Goal: Task Accomplishment & Management: Manage account settings

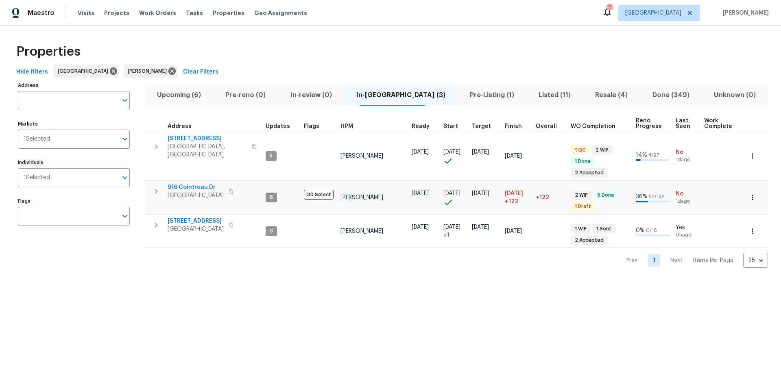
click at [42, 71] on span "Hide filters" at bounding box center [32, 72] width 32 height 10
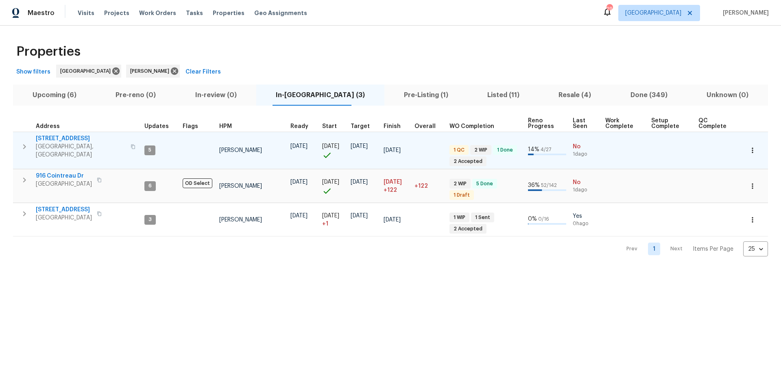
click at [26, 142] on icon "button" at bounding box center [25, 147] width 10 height 10
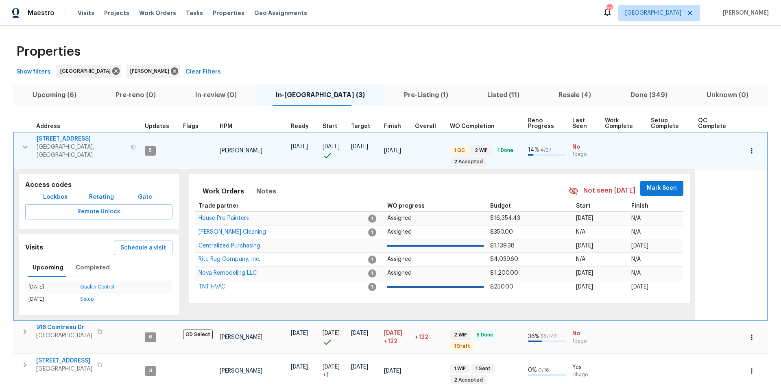
click at [660, 177] on div "Work Orders Notes Not seen today Mark Seen Trade partner WO progress Budget Sta…" at bounding box center [439, 239] width 501 height 129
click at [659, 181] on button "Mark Seen" at bounding box center [661, 188] width 43 height 15
click at [20, 138] on td "3483 Big Springs Rd Lebanon, TN 37090" at bounding box center [78, 147] width 128 height 29
click at [20, 138] on button "button" at bounding box center [25, 147] width 16 height 24
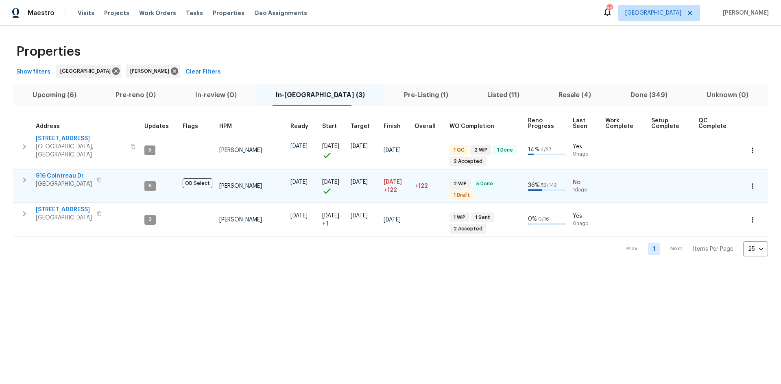
click at [26, 175] on icon "button" at bounding box center [25, 180] width 10 height 10
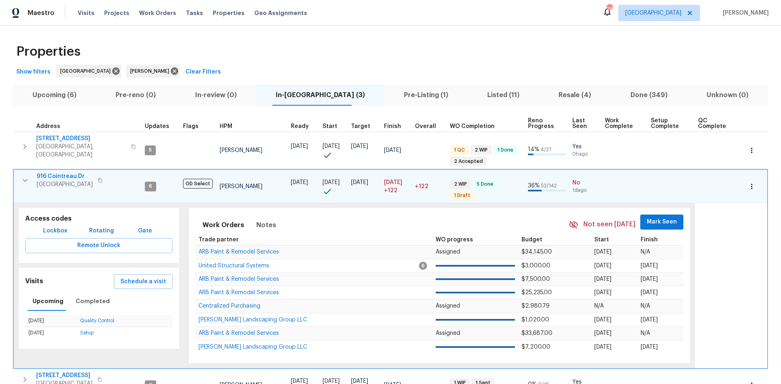
click at [656, 217] on span "Mark Seen" at bounding box center [662, 222] width 30 height 10
click at [20, 172] on button "button" at bounding box center [25, 180] width 16 height 16
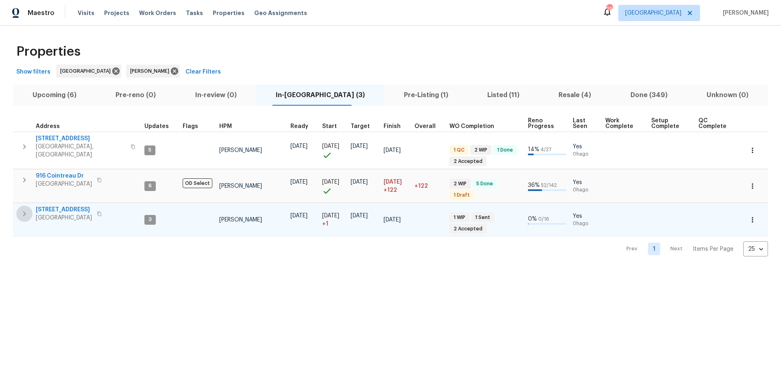
click at [25, 209] on icon "button" at bounding box center [25, 214] width 10 height 10
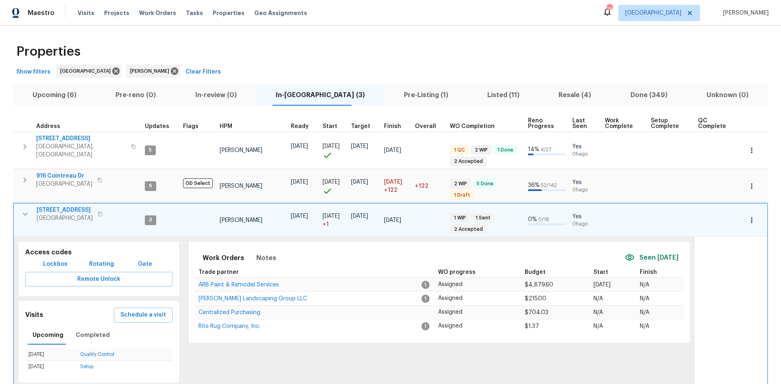
click at [28, 209] on icon "button" at bounding box center [25, 214] width 10 height 10
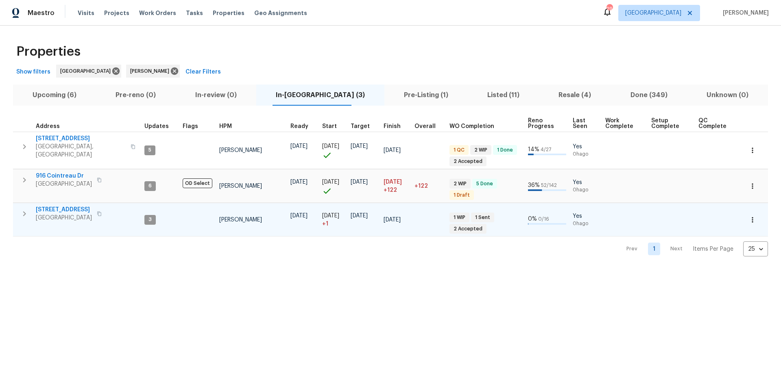
click at [22, 209] on icon "button" at bounding box center [25, 214] width 10 height 10
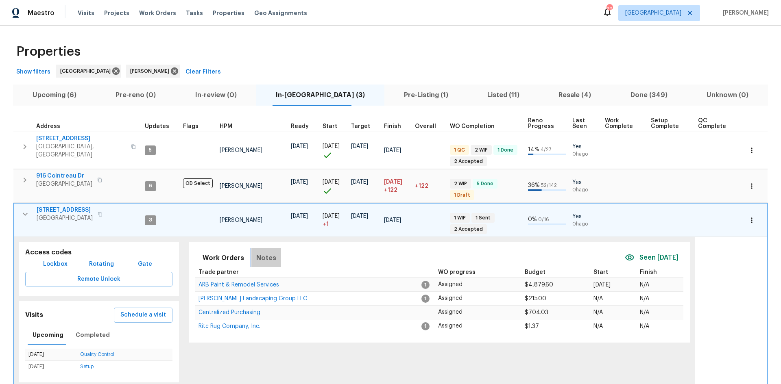
click at [262, 253] on span "Notes" at bounding box center [266, 258] width 20 height 11
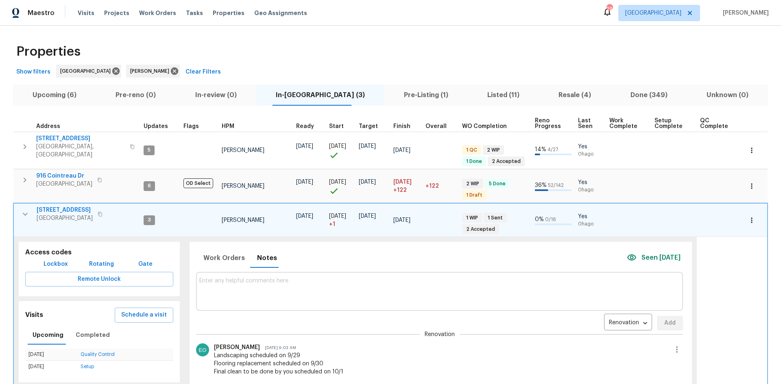
click at [253, 279] on textarea at bounding box center [439, 291] width 481 height 27
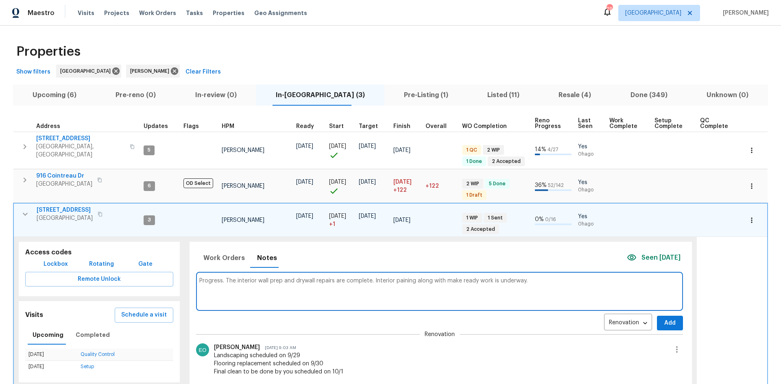
type textarea "Progress. The interior wall prep and drywall repairs are complete. Interior pai…"
click at [666, 322] on button "Add" at bounding box center [670, 323] width 26 height 15
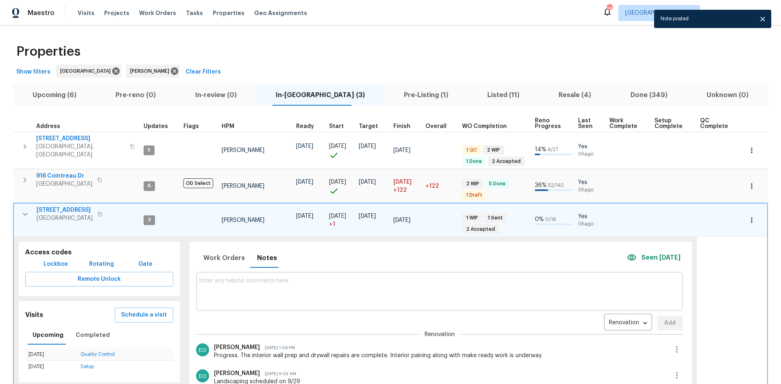
click at [21, 210] on icon "button" at bounding box center [25, 214] width 10 height 10
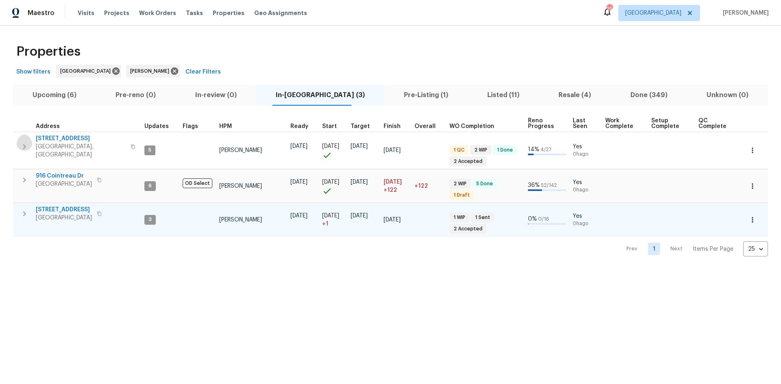
click at [27, 144] on icon "button" at bounding box center [25, 147] width 10 height 10
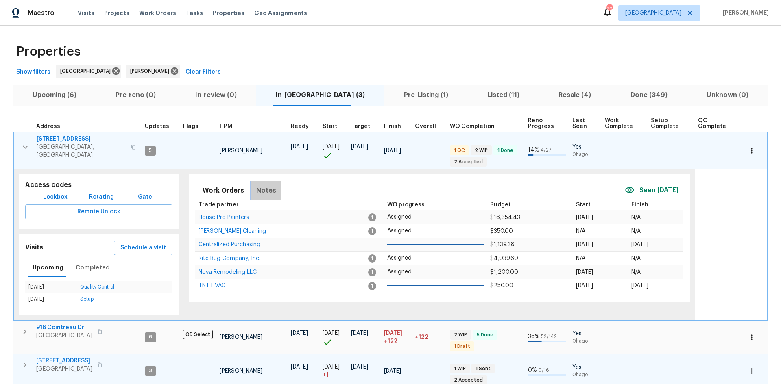
click at [272, 188] on button "Notes" at bounding box center [266, 191] width 30 height 20
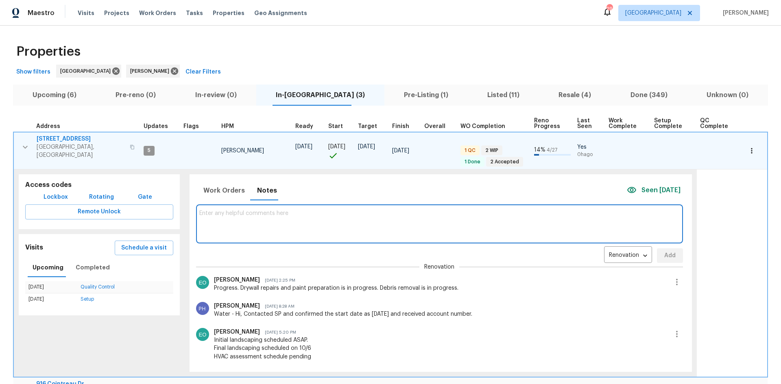
click at [271, 228] on textarea at bounding box center [439, 223] width 480 height 27
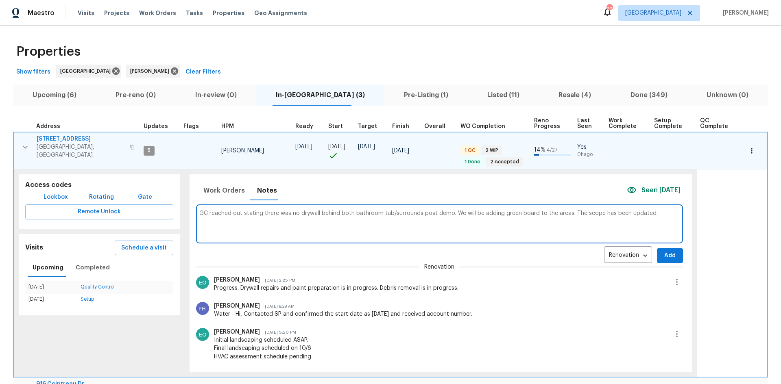
type textarea "GC reached out stating there was no drywall behind both bathroom tub/surrounds …"
click at [663, 251] on span "Add" at bounding box center [669, 256] width 13 height 10
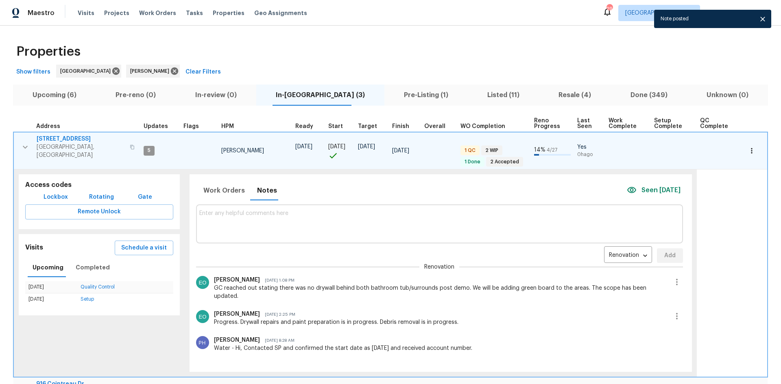
click at [22, 135] on td "3483 Big Springs Rd Lebanon, TN 37090" at bounding box center [77, 147] width 127 height 29
click at [22, 137] on button "button" at bounding box center [25, 147] width 16 height 24
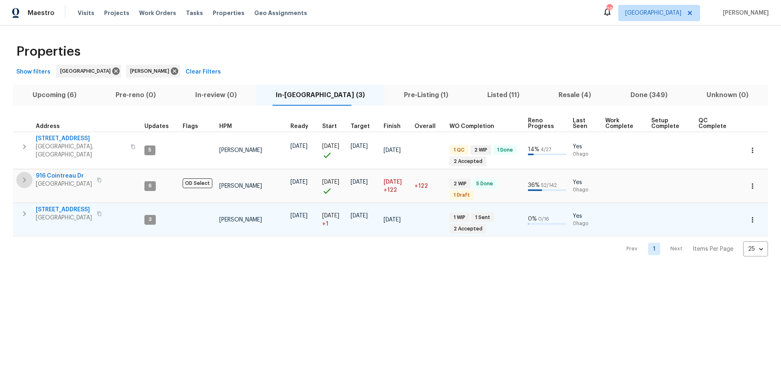
click at [25, 175] on icon "button" at bounding box center [25, 180] width 10 height 10
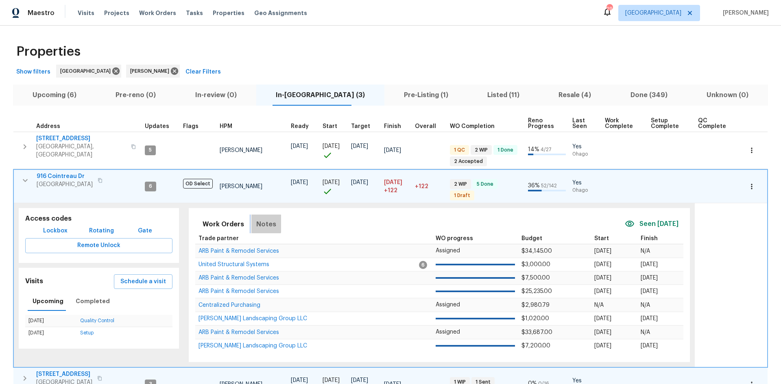
click at [256, 219] on span "Notes" at bounding box center [266, 224] width 20 height 11
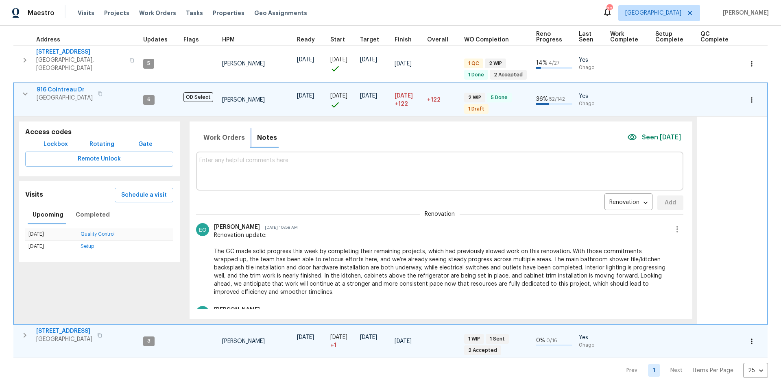
scroll to position [96, 0]
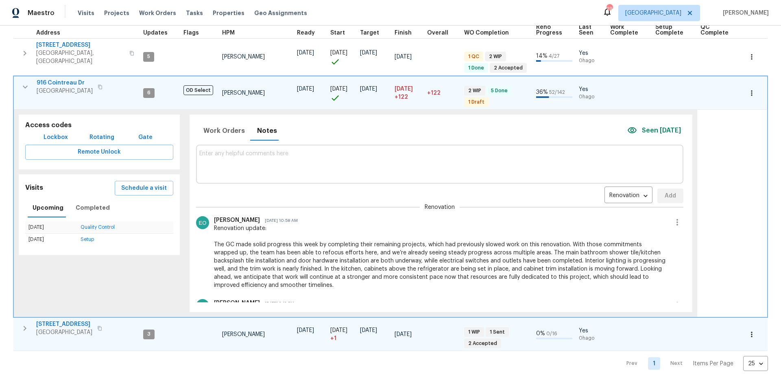
click at [65, 280] on div "Access codes Lockbox Rotating Gate Remote Unlock Visits Schedule a visit Upcomi…" at bounding box center [99, 213] width 171 height 207
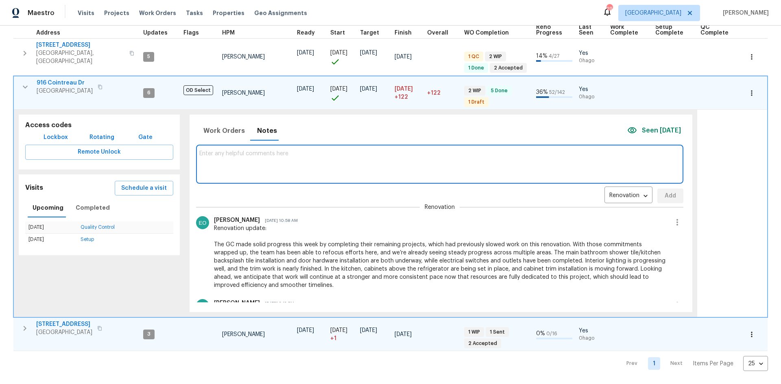
click at [242, 160] on textarea at bounding box center [439, 164] width 481 height 27
paste textarea "Renovation update: The tile backsplash in the kitchen is complete, and the kitc…"
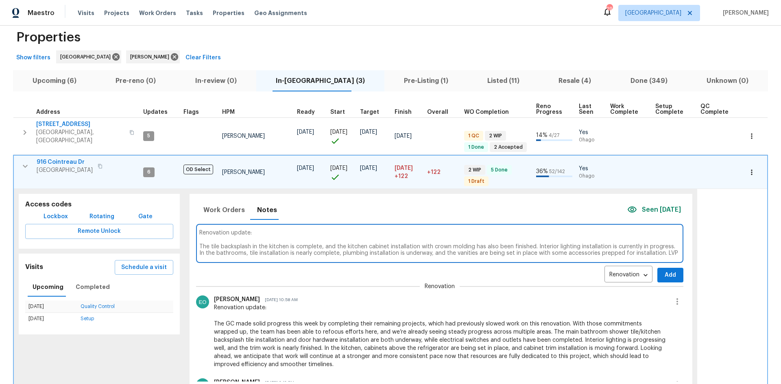
scroll to position [13, 0]
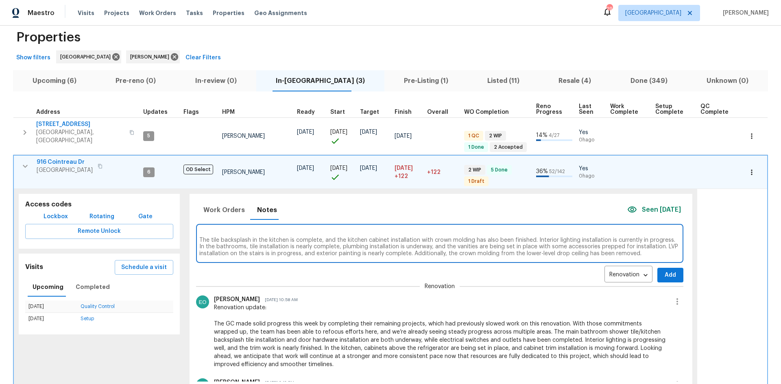
type textarea "Renovation update: The tile backsplash in the kitchen is complete, and the kitc…"
click at [664, 271] on span "Add" at bounding box center [670, 276] width 13 height 10
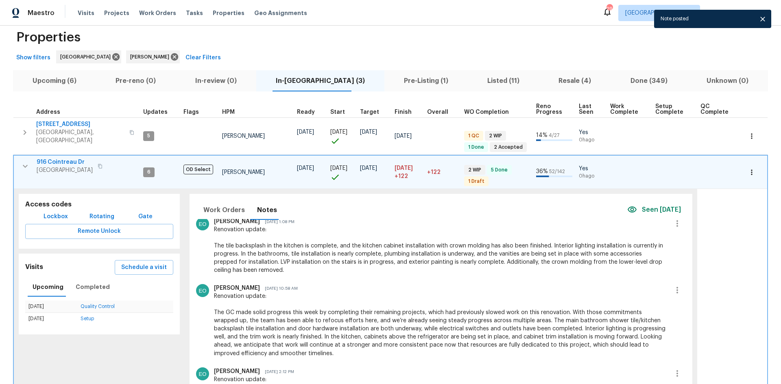
scroll to position [81, 0]
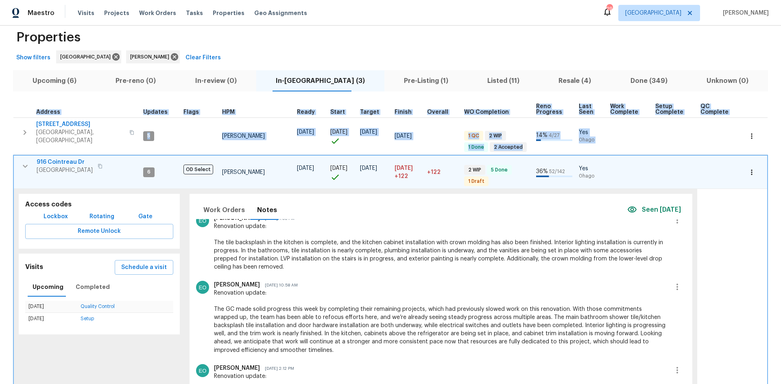
click at [13, 164] on div "Properties Show filters Nashville Eric Ovalle Clear Filters Upcoming (6) Pre-re…" at bounding box center [390, 237] width 781 height 452
click at [20, 161] on icon "button" at bounding box center [25, 166] width 10 height 10
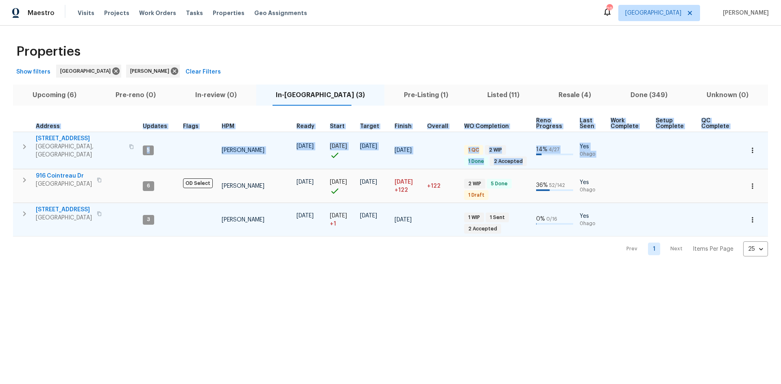
scroll to position [0, 0]
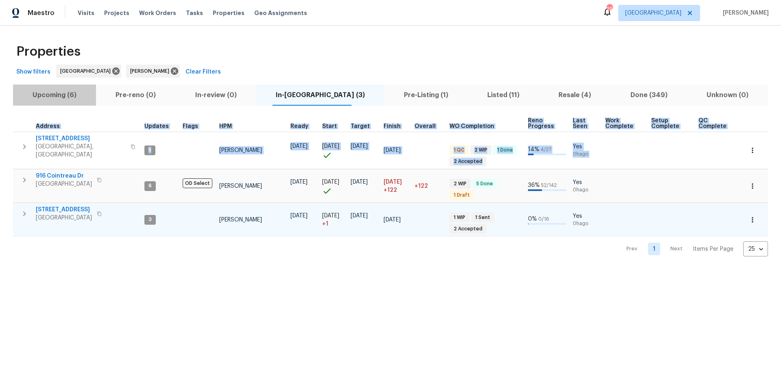
click at [61, 91] on span "Upcoming (6)" at bounding box center [54, 94] width 73 height 11
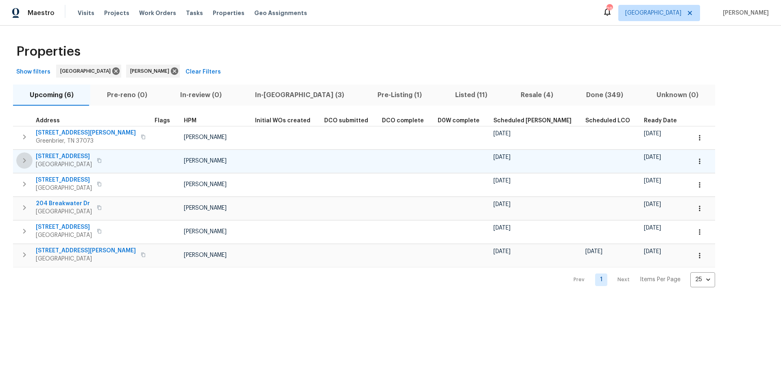
click at [22, 161] on icon "button" at bounding box center [25, 161] width 10 height 10
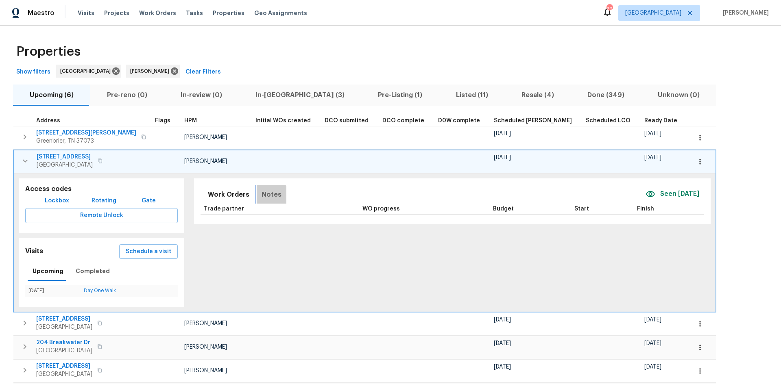
click at [262, 199] on span "Notes" at bounding box center [272, 194] width 20 height 11
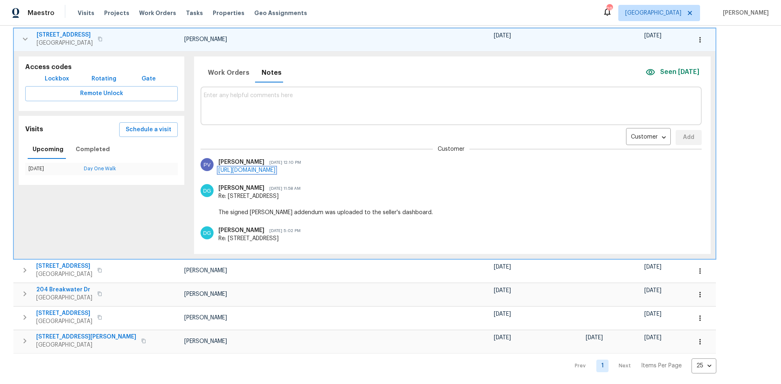
click at [275, 168] on link "https://opendoor.slack.com/archives/C013EES7VQB/p1758870744838619" at bounding box center [246, 171] width 57 height 6
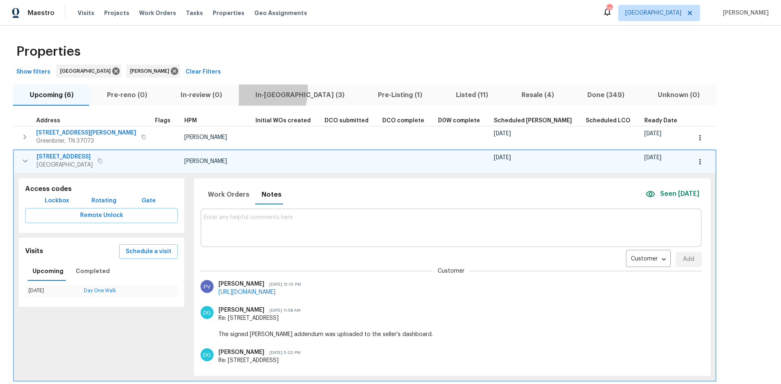
click at [256, 90] on span "In-reno (3)" at bounding box center [300, 94] width 113 height 11
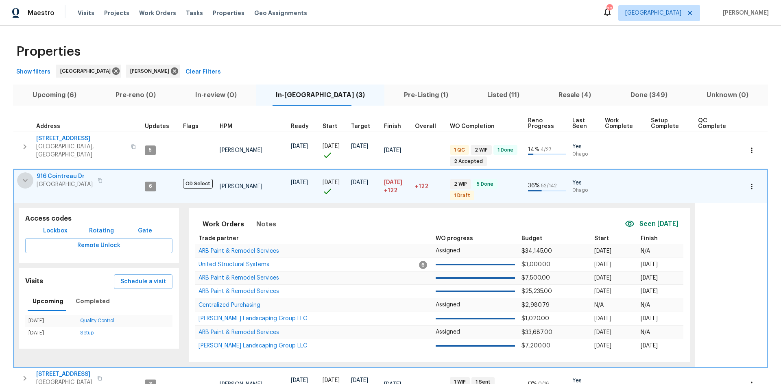
click at [26, 178] on icon "button" at bounding box center [25, 181] width 10 height 10
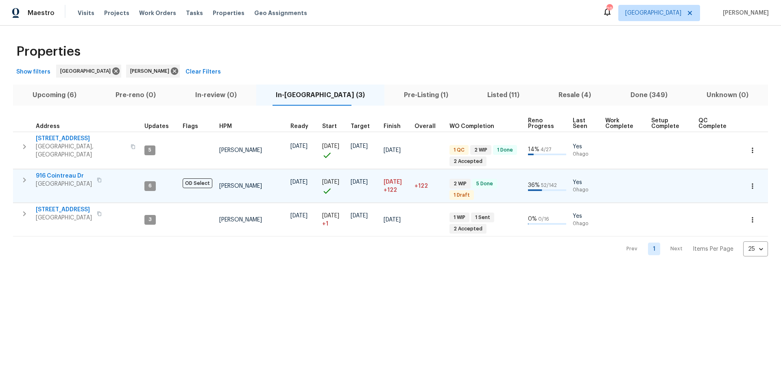
click at [24, 175] on icon "button" at bounding box center [25, 180] width 10 height 10
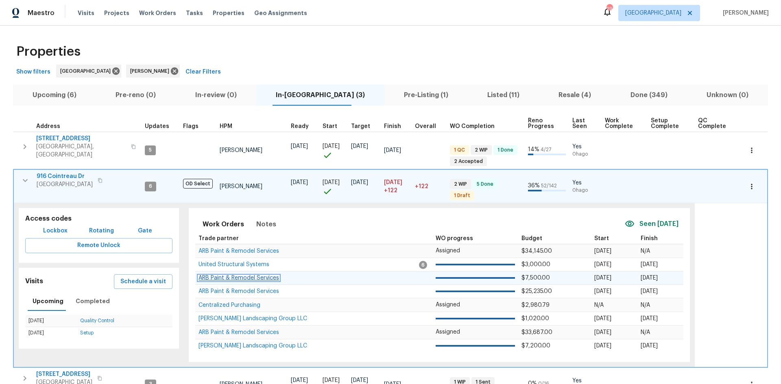
click at [212, 275] on span "ARB Paint & Remodel Services" at bounding box center [239, 278] width 81 height 6
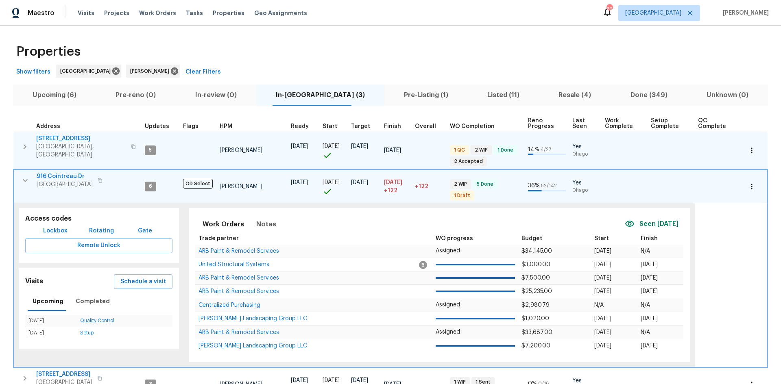
click at [25, 142] on icon "button" at bounding box center [25, 147] width 10 height 10
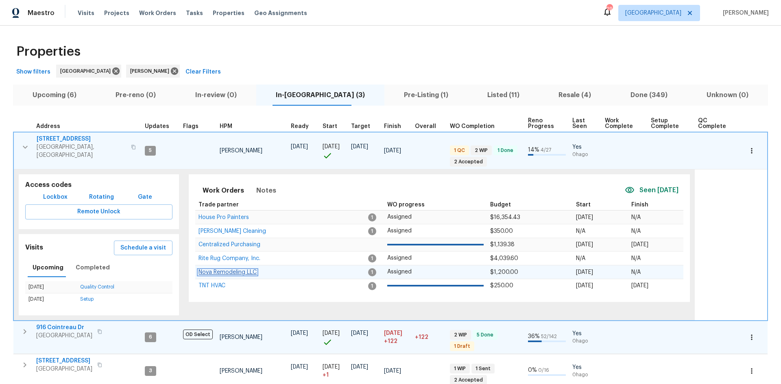
click at [216, 270] on span "Nova Remodeling LLC" at bounding box center [228, 273] width 58 height 6
click at [261, 181] on button "Notes" at bounding box center [266, 191] width 30 height 20
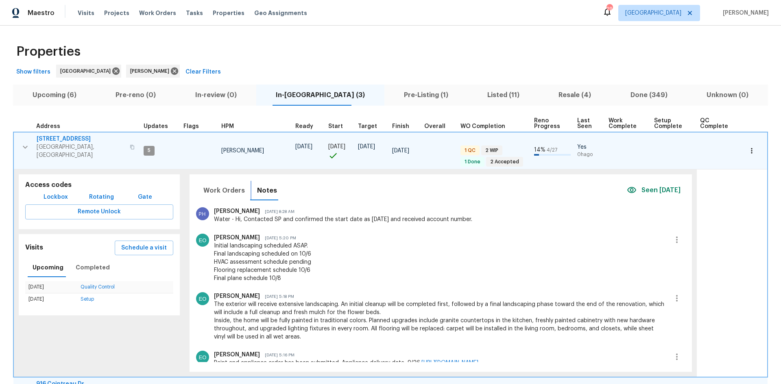
scroll to position [122, 0]
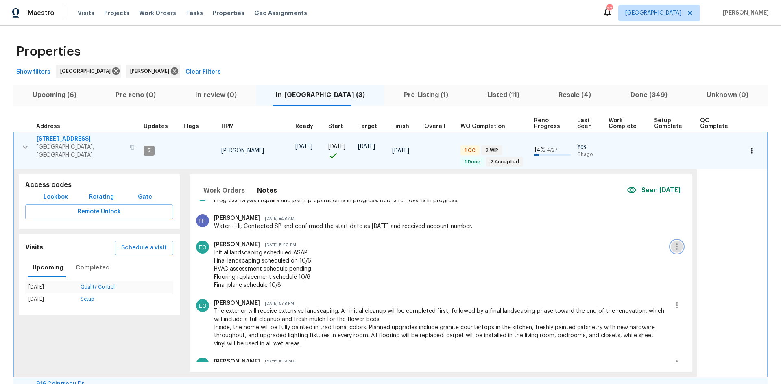
click at [676, 244] on icon "button" at bounding box center [677, 247] width 2 height 7
click at [646, 255] on li "Edit message" at bounding box center [645, 258] width 56 height 13
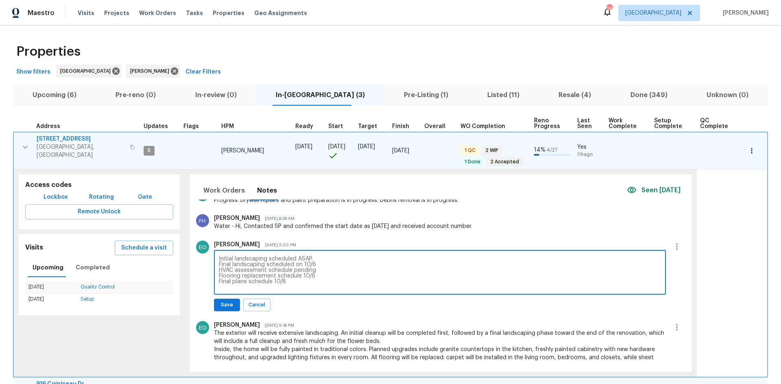
click at [245, 277] on textarea "Initial landscaping scheduled ASAP. Final landscaping scheduled on 10/6 HVAC as…" at bounding box center [440, 273] width 442 height 34
type textarea "Initial landscaping scheduled ASAP. Final landscaping scheduled on 10/6 HVAC as…"
click at [226, 301] on span "Save" at bounding box center [226, 305] width 15 height 9
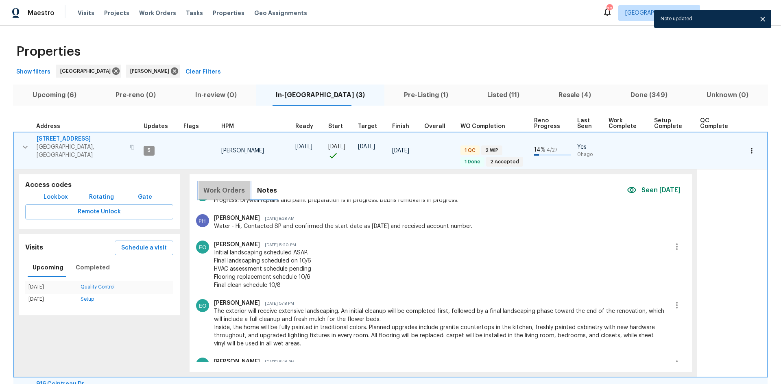
click at [238, 185] on span "Work Orders" at bounding box center [223, 190] width 41 height 11
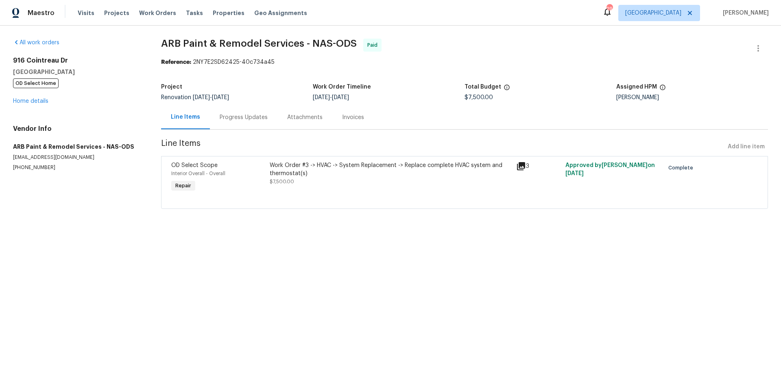
click at [28, 104] on div "916 Cointreau Dr Hermitage, TN 37076 OD Select Home Home details" at bounding box center [77, 81] width 129 height 49
click at [38, 99] on link "Home details" at bounding box center [30, 101] width 35 height 6
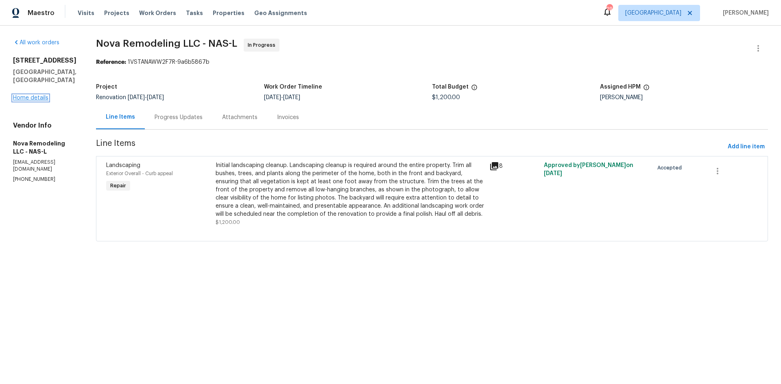
click at [35, 95] on link "Home details" at bounding box center [30, 98] width 35 height 6
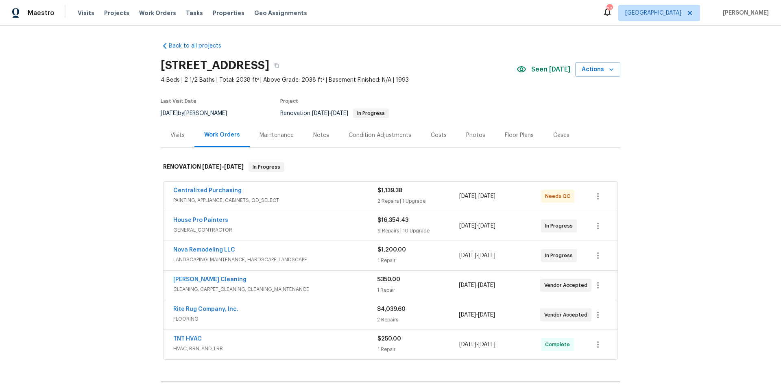
click at [321, 134] on div "Notes" at bounding box center [321, 135] width 16 height 8
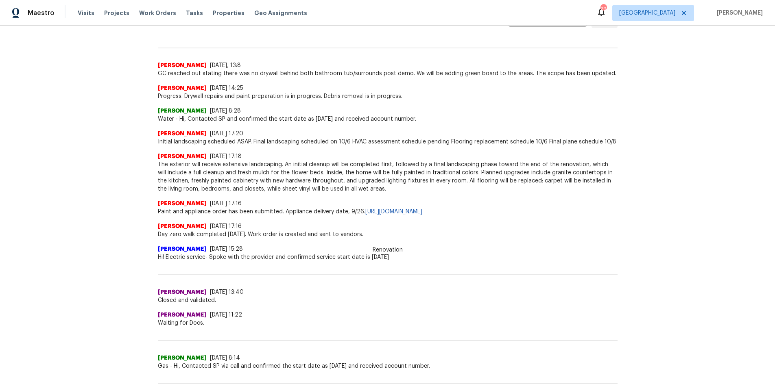
scroll to position [203, 0]
click at [532, 145] on div "[PERSON_NAME] [DATE] 17:18 The exterior will receive extensive landscaping. An …" at bounding box center [388, 168] width 460 height 47
click at [579, 142] on span "Initial landscaping scheduled ASAP. Final landscaping scheduled on 10/6 HVAC as…" at bounding box center [388, 141] width 460 height 8
